Goal: Check status: Check status

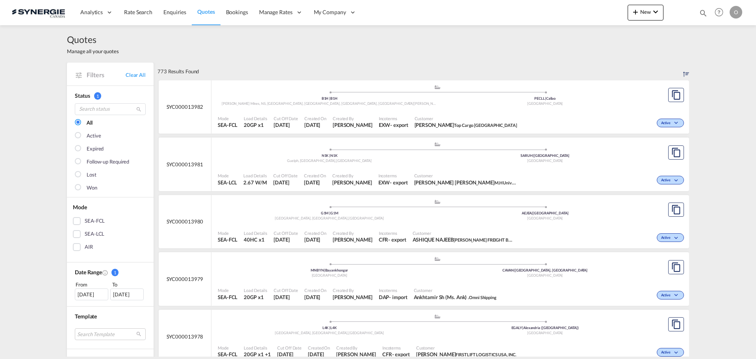
click at [704, 9] on md-icon "icon-magnify" at bounding box center [703, 13] width 9 height 9
click at [582, 19] on select "Bookings Quotes Enquiries" at bounding box center [577, 13] width 37 height 14
select select "Quotes"
click at [559, 6] on select "Bookings Quotes Enquiries" at bounding box center [577, 13] width 37 height 14
paste input "SYC000012851"
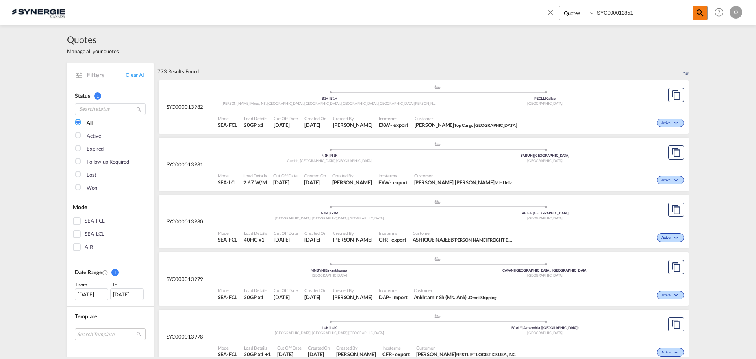
type input "SYC000012851"
click at [699, 13] on md-icon "icon-magnify" at bounding box center [699, 12] width 9 height 9
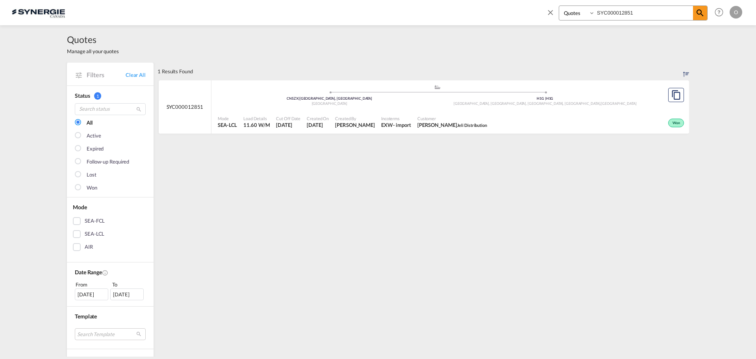
click at [323, 127] on span "[DATE]" at bounding box center [318, 124] width 22 height 7
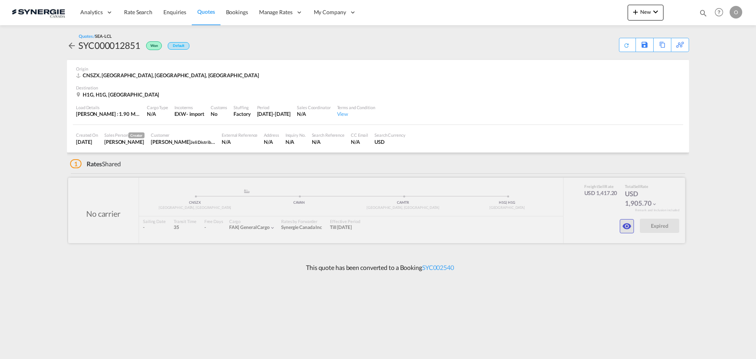
click at [626, 224] on md-icon "icon-eye" at bounding box center [626, 225] width 9 height 9
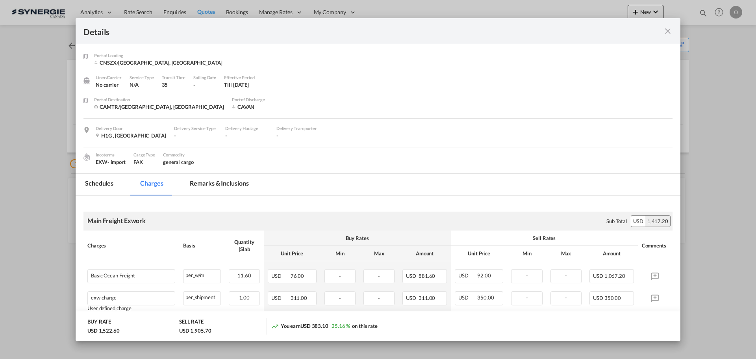
click at [200, 179] on md-tab-item "Remarks & Inclusions" at bounding box center [219, 185] width 78 height 22
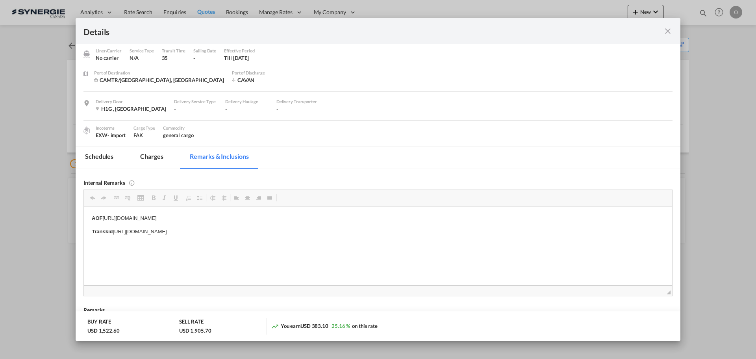
scroll to position [39, 0]
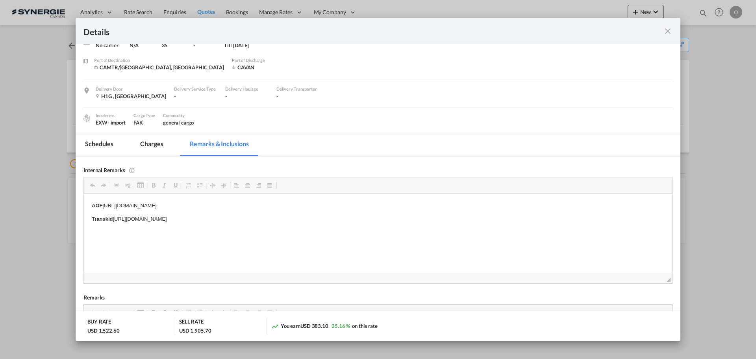
drag, startPoint x: 323, startPoint y: 217, endPoint x: 217, endPoint y: 211, distance: 105.3
drag, startPoint x: 114, startPoint y: 218, endPoint x: 323, endPoint y: 216, distance: 208.7
click at [323, 216] on p "Transkid https://app.frontapp.com/open/msg_1g20zb0v?key=E7cfs0fsL5vWA0cB6723Clj…" at bounding box center [378, 219] width 573 height 8
copy p "https://app.frontapp.com/open/msg_1g20zb0v?key=E7cfs0fsL5vWA0cB6723CljsCy51EtlW"
